Goal: Find specific page/section: Find specific page/section

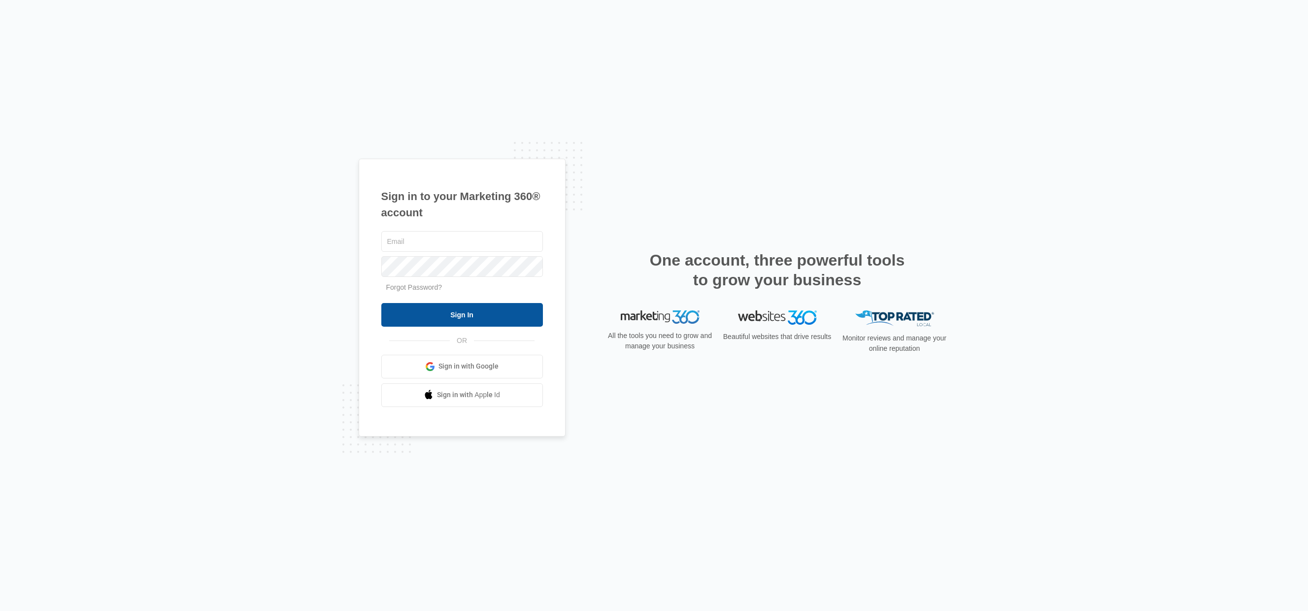
type input "[PERSON_NAME][EMAIL_ADDRESS][DOMAIN_NAME]"
click at [443, 315] on input "Sign In" at bounding box center [462, 315] width 162 height 24
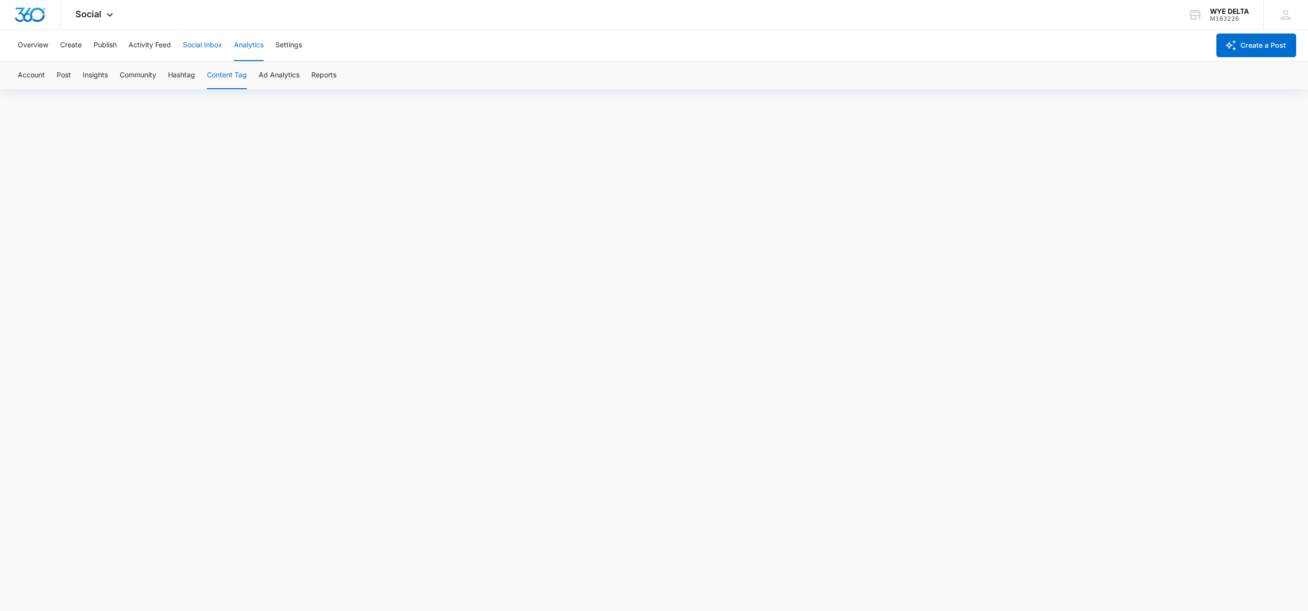
click at [199, 42] on button "Social Inbox" at bounding box center [202, 46] width 39 height 32
click at [243, 40] on button "Analytics" at bounding box center [249, 46] width 30 height 32
